Goal: Task Accomplishment & Management: Use online tool/utility

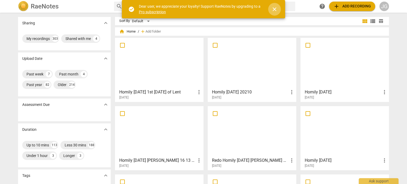
click at [274, 6] on span "close" at bounding box center [274, 9] width 6 height 6
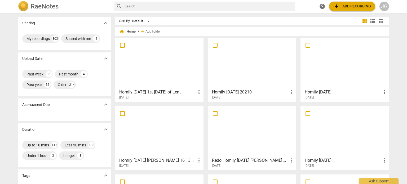
click at [138, 9] on input "text" at bounding box center [208, 6] width 168 height 8
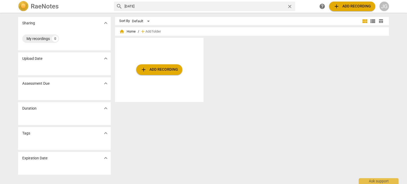
type input "march 2009"
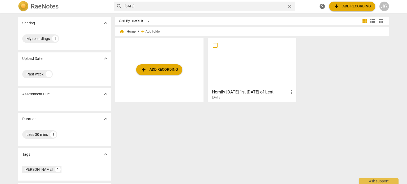
click at [343, 4] on span "add Add recording" at bounding box center [352, 6] width 38 height 6
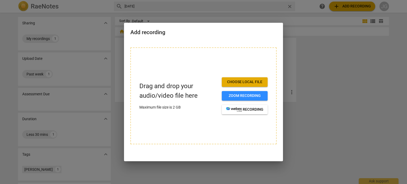
click at [252, 83] on span "Choose local file" at bounding box center [244, 81] width 37 height 5
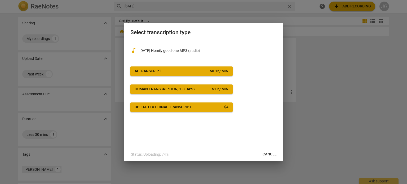
click at [201, 69] on span "AI Transcript $ 0.15 / min" at bounding box center [182, 71] width 94 height 5
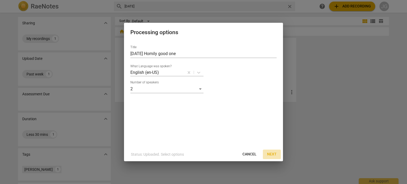
click at [270, 151] on button "Next" at bounding box center [272, 155] width 18 height 10
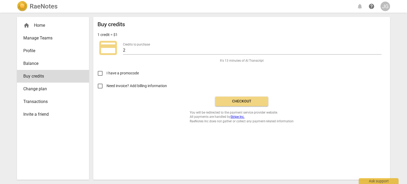
click at [244, 102] on span "Checkout" at bounding box center [241, 101] width 44 height 5
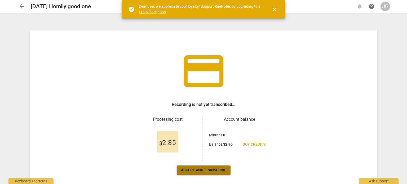
click at [211, 168] on span "Accept and transcribe" at bounding box center [203, 170] width 45 height 5
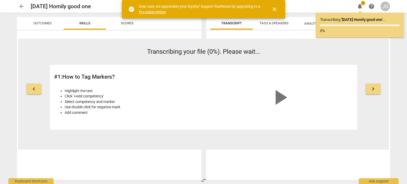
click at [275, 9] on span "close" at bounding box center [274, 9] width 6 height 6
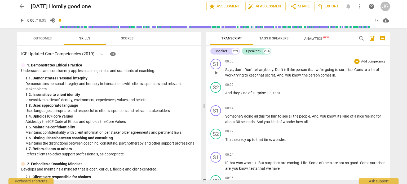
click at [227, 69] on span "Says" at bounding box center [229, 70] width 8 height 4
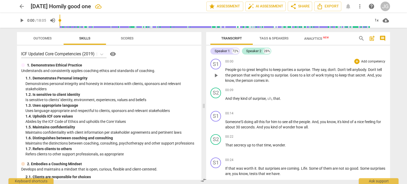
click at [227, 69] on span "People" at bounding box center [231, 70] width 12 height 4
drag, startPoint x: 290, startPoint y: 70, endPoint x: 278, endPoint y: 68, distance: 12.0
click at [278, 68] on span "lengths" at bounding box center [284, 70] width 13 height 4
click at [229, 69] on span "Wll you know people" at bounding box center [242, 70] width 34 height 4
click at [370, 69] on span "Don't" at bounding box center [365, 70] width 9 height 4
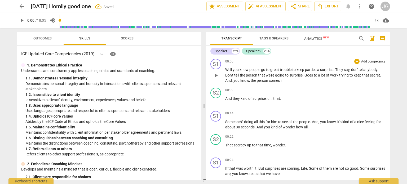
click at [302, 74] on span "surprise" at bounding box center [295, 75] width 13 height 4
drag, startPoint x: 304, startPoint y: 69, endPoint x: 296, endPoint y: 71, distance: 8.5
click at [297, 70] on span "keep" at bounding box center [300, 70] width 8 height 4
drag, startPoint x: 364, startPoint y: 69, endPoint x: 334, endPoint y: 71, distance: 30.2
click at [334, 71] on p "Well you know people go to great trouble to have a surprise party . Parties a s…" at bounding box center [305, 75] width 160 height 16
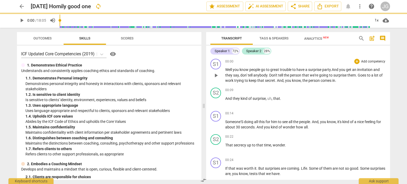
click at [240, 75] on span "don'" at bounding box center [243, 75] width 7 height 4
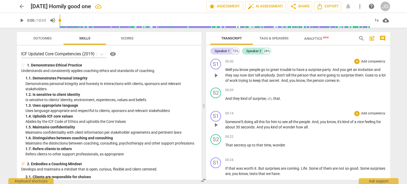
click at [274, 120] on span "him" at bounding box center [274, 122] width 7 height 4
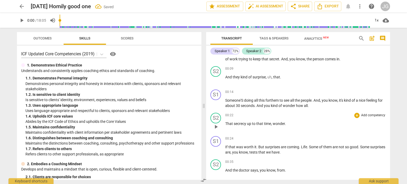
scroll to position [53, 0]
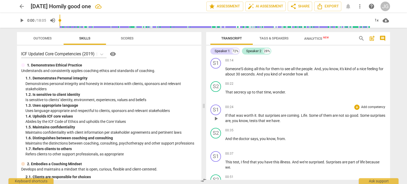
click at [301, 117] on span "Life" at bounding box center [304, 115] width 6 height 4
click at [310, 114] on span "Some" at bounding box center [312, 115] width 10 height 4
click at [225, 114] on span "If" at bounding box center [226, 115] width 3 height 4
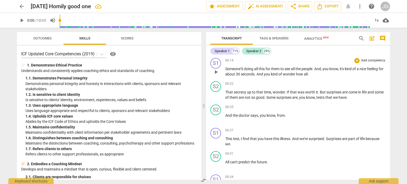
click at [243, 68] on span "Someone'S" at bounding box center [234, 69] width 19 height 4
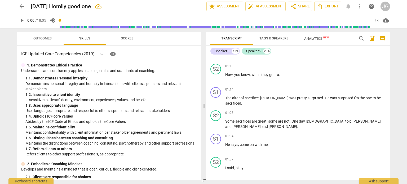
scroll to position [291, 0]
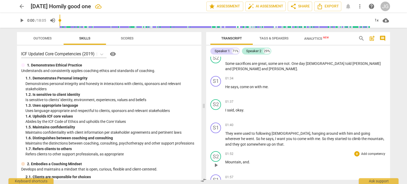
click at [296, 166] on div "01:52 + Add competency keyboard_arrow_right Mountain , and ." at bounding box center [305, 160] width 160 height 19
click at [226, 160] on span "Mountain" at bounding box center [233, 162] width 16 height 4
